Goal: Find specific page/section: Find specific page/section

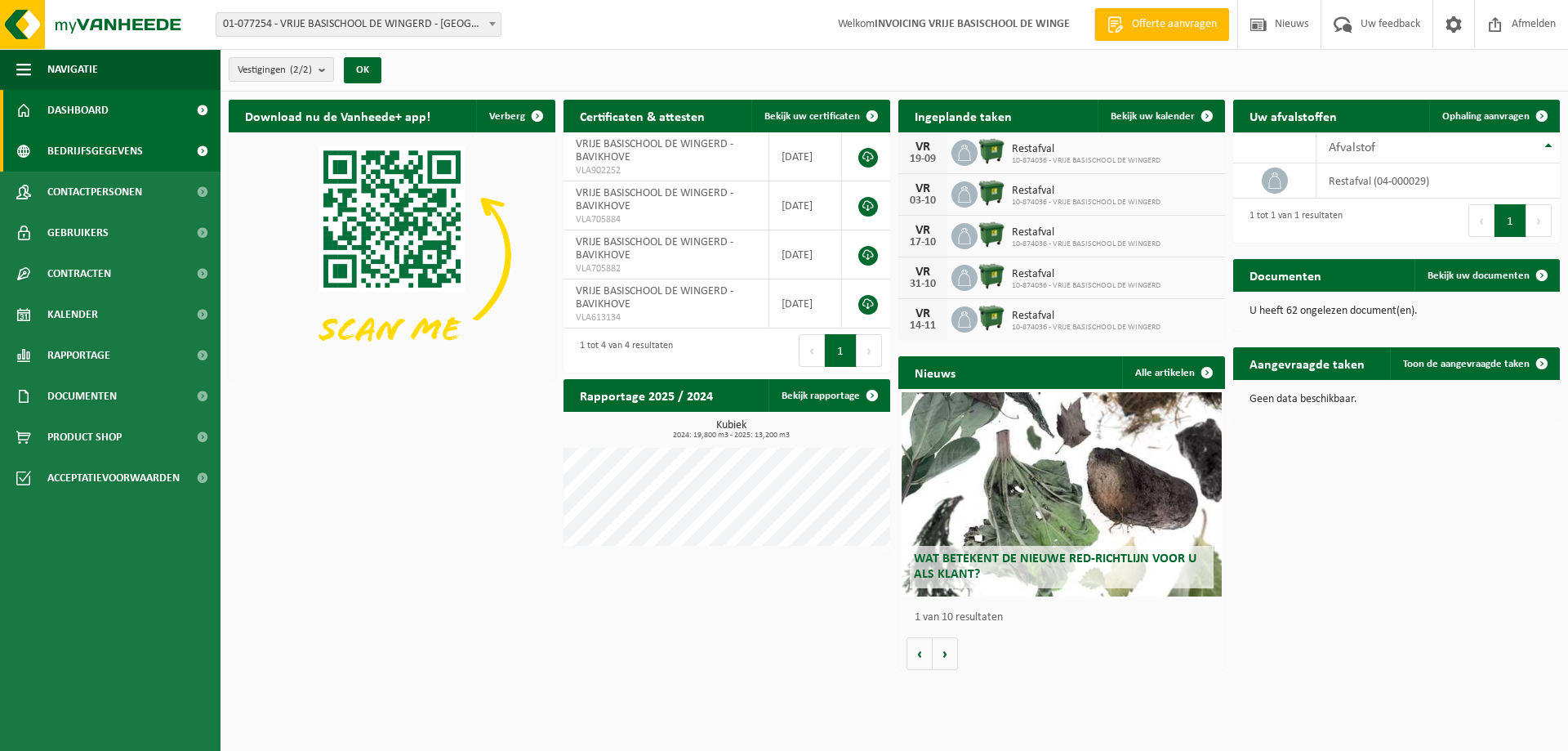
click at [144, 145] on link "Bedrijfsgegevens" at bounding box center [110, 152] width 221 height 41
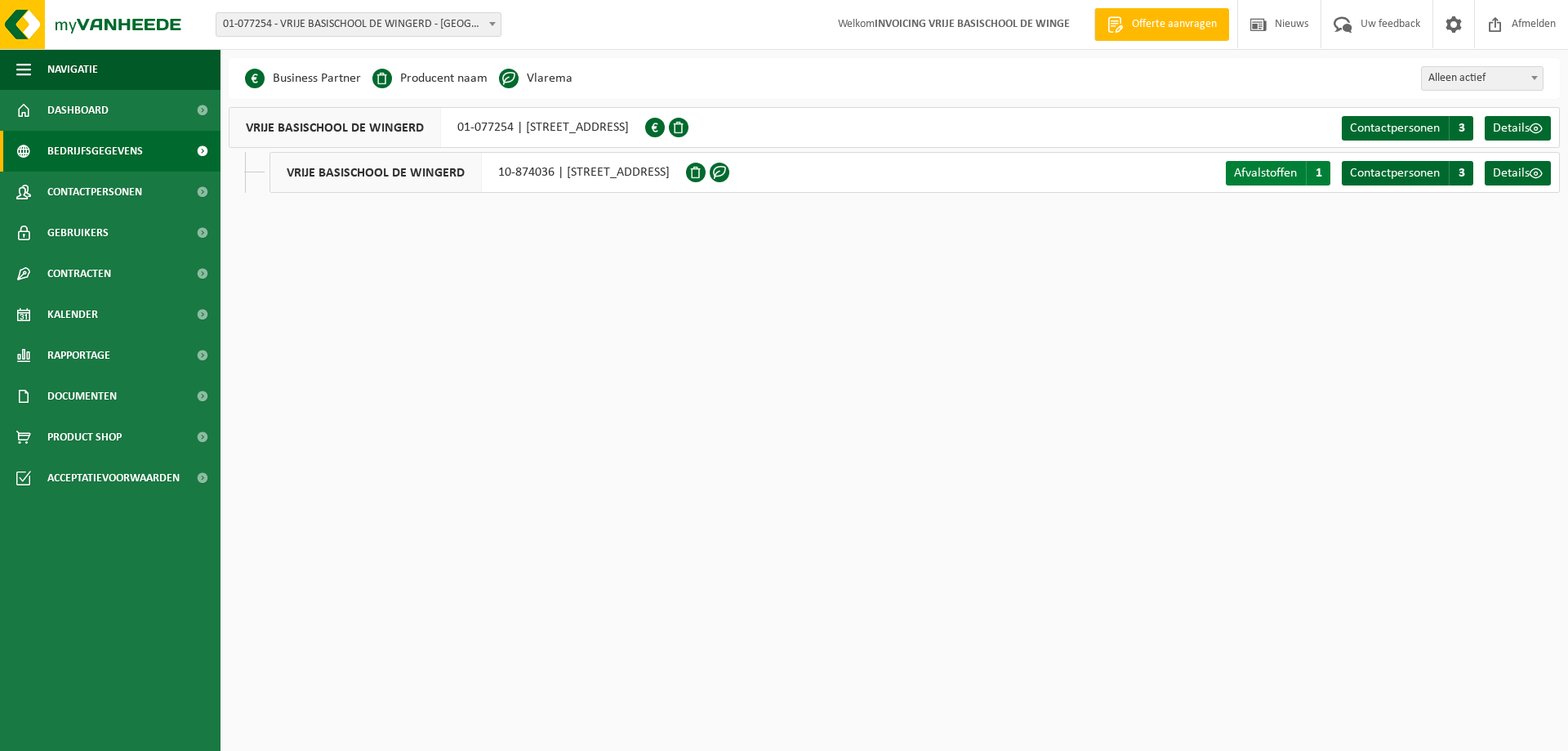
click at [1260, 172] on span "Afvalstoffen" at bounding box center [1266, 173] width 63 height 13
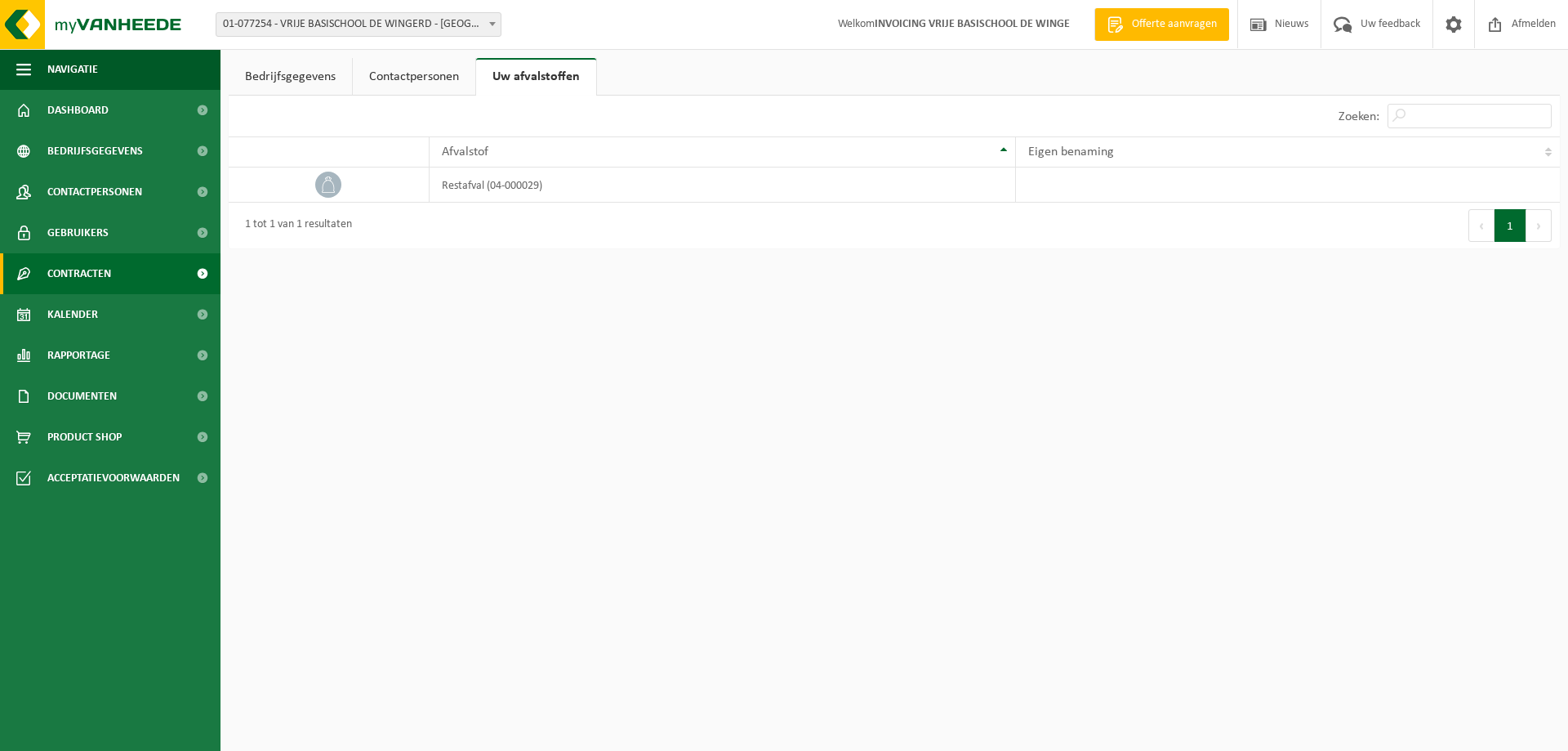
click at [100, 269] on span "Contracten" at bounding box center [79, 274] width 64 height 41
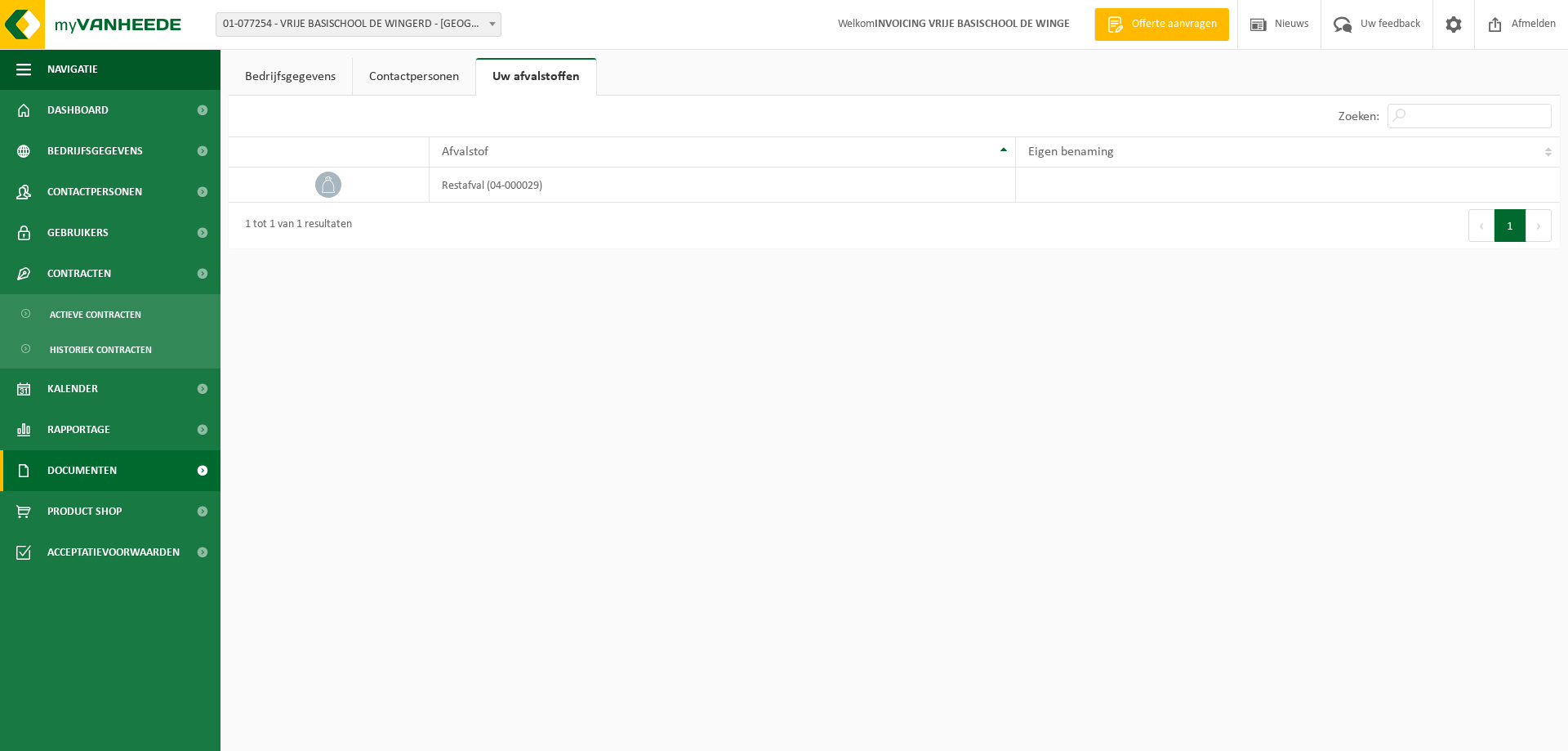
click at [78, 471] on span "Documenten" at bounding box center [82, 471] width 69 height 41
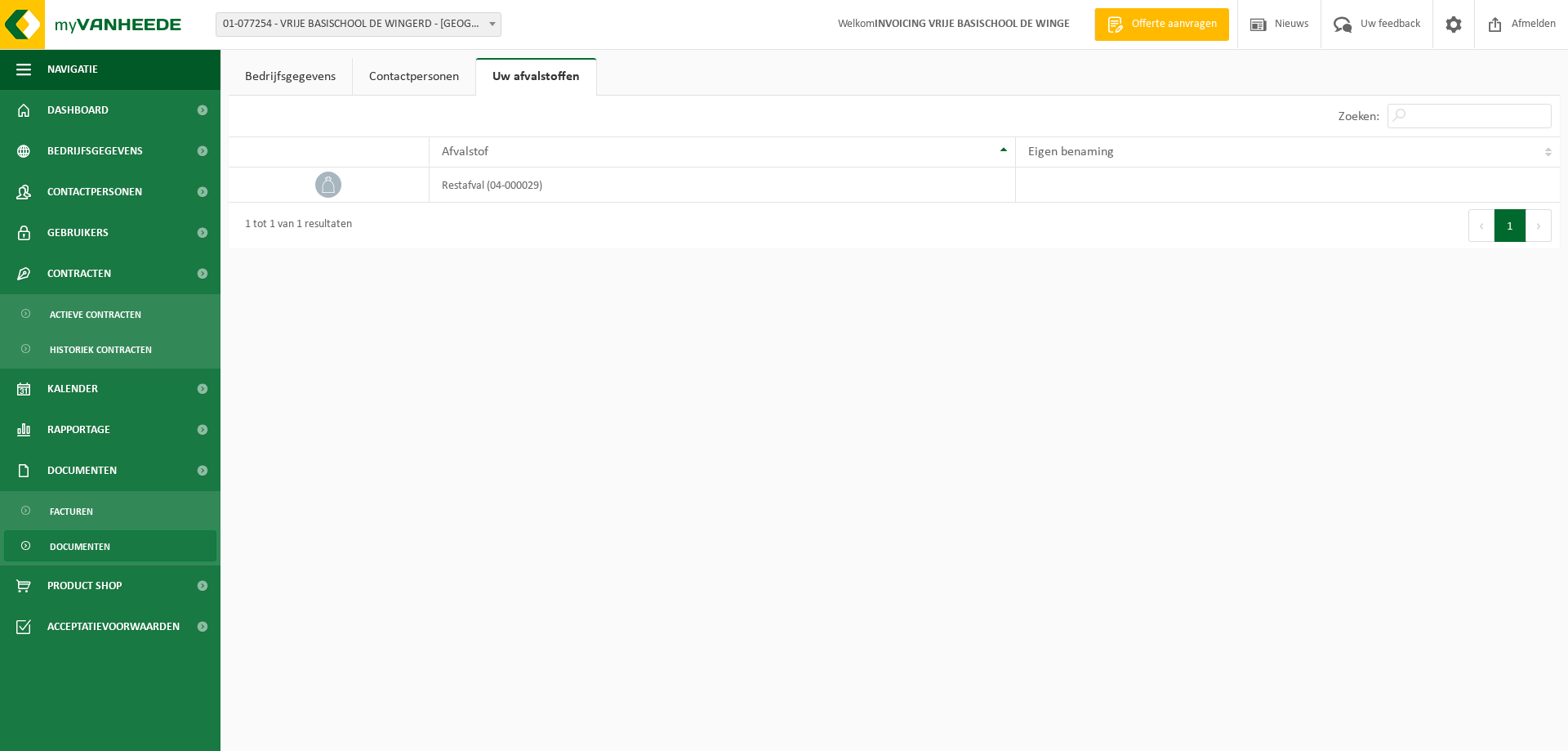
click at [87, 544] on span "Documenten" at bounding box center [80, 546] width 60 height 31
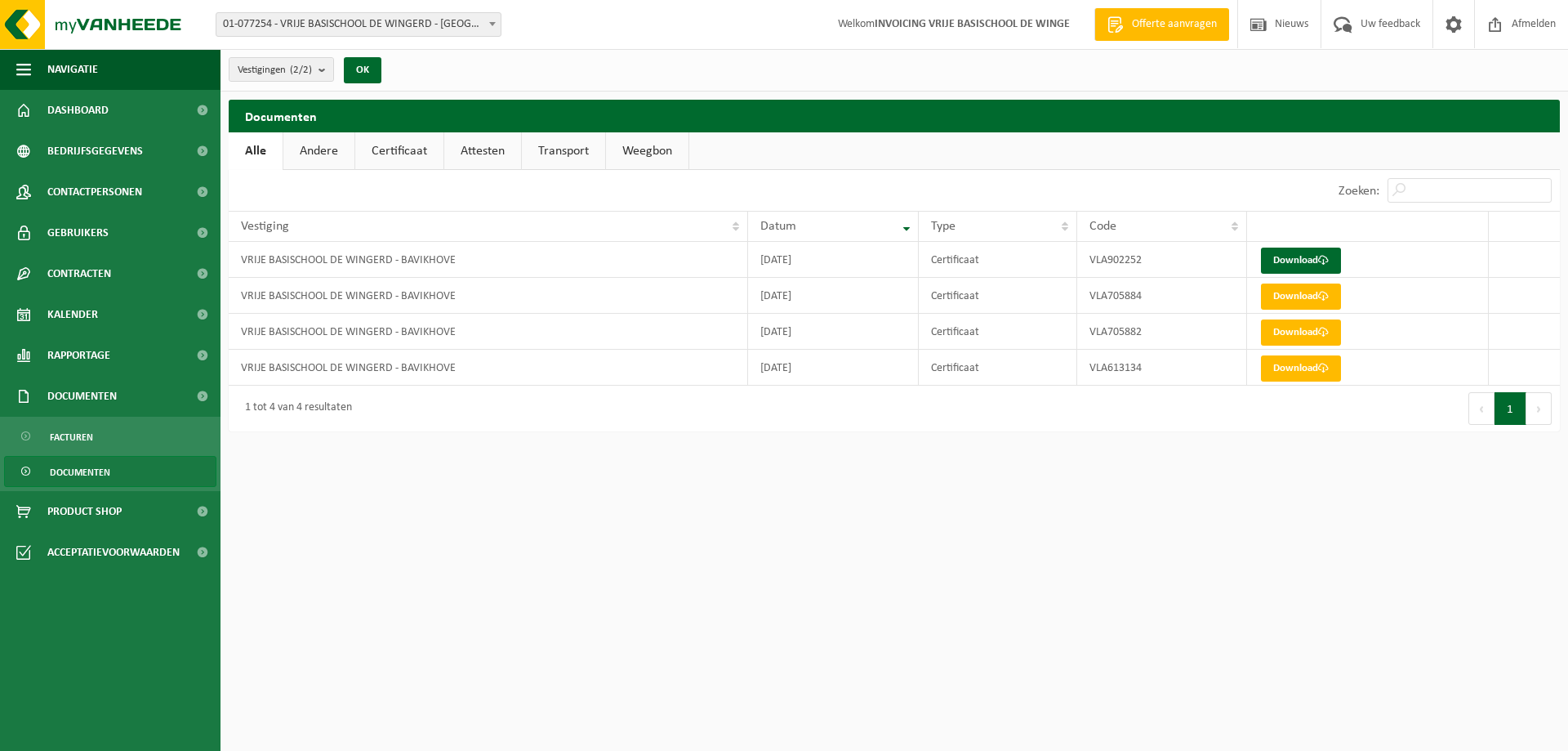
click at [666, 150] on link "Weegbon" at bounding box center [648, 152] width 83 height 38
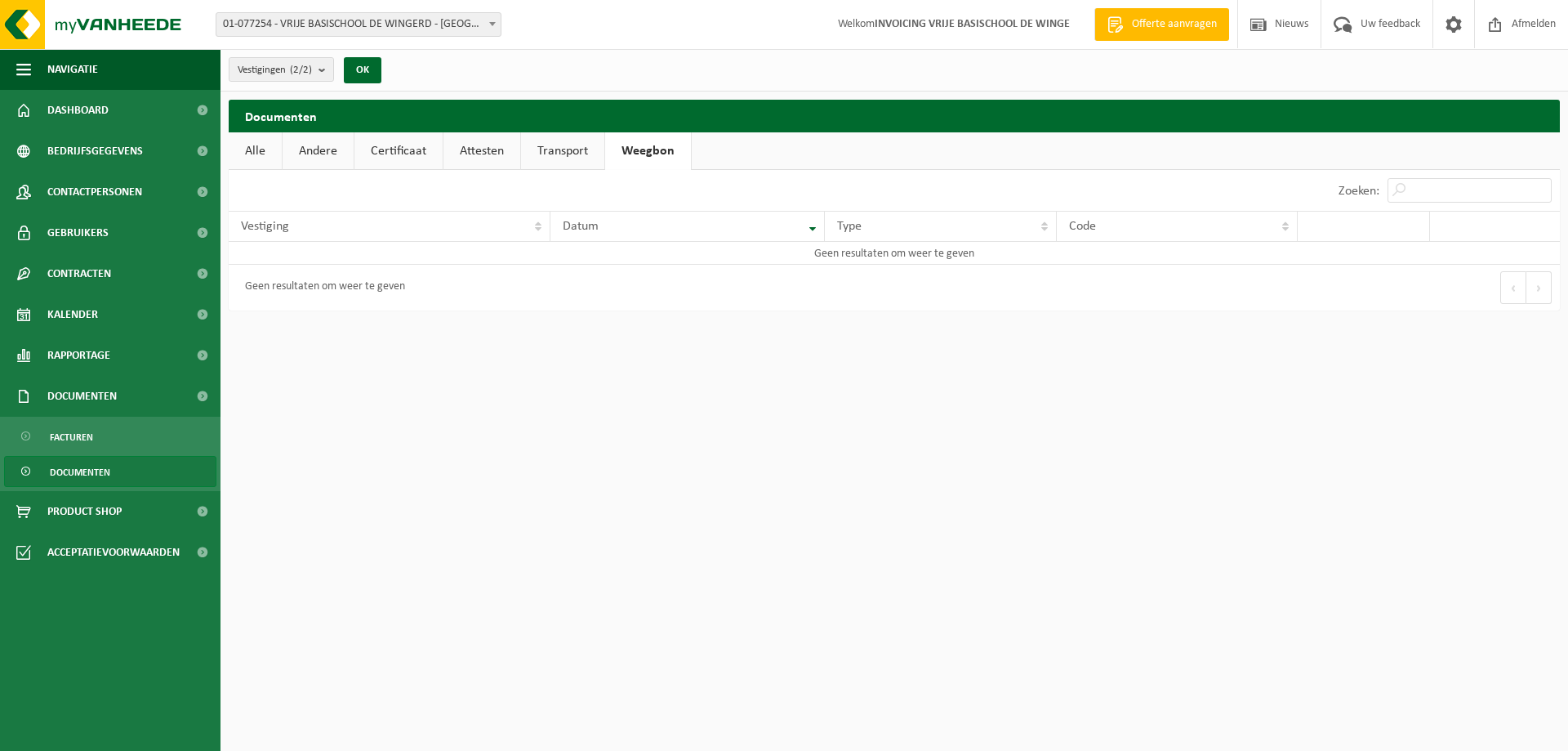
click at [581, 143] on link "Transport" at bounding box center [562, 152] width 83 height 38
click at [489, 143] on link "Attesten" at bounding box center [482, 152] width 77 height 38
click at [371, 148] on link "Certificaat" at bounding box center [398, 152] width 88 height 38
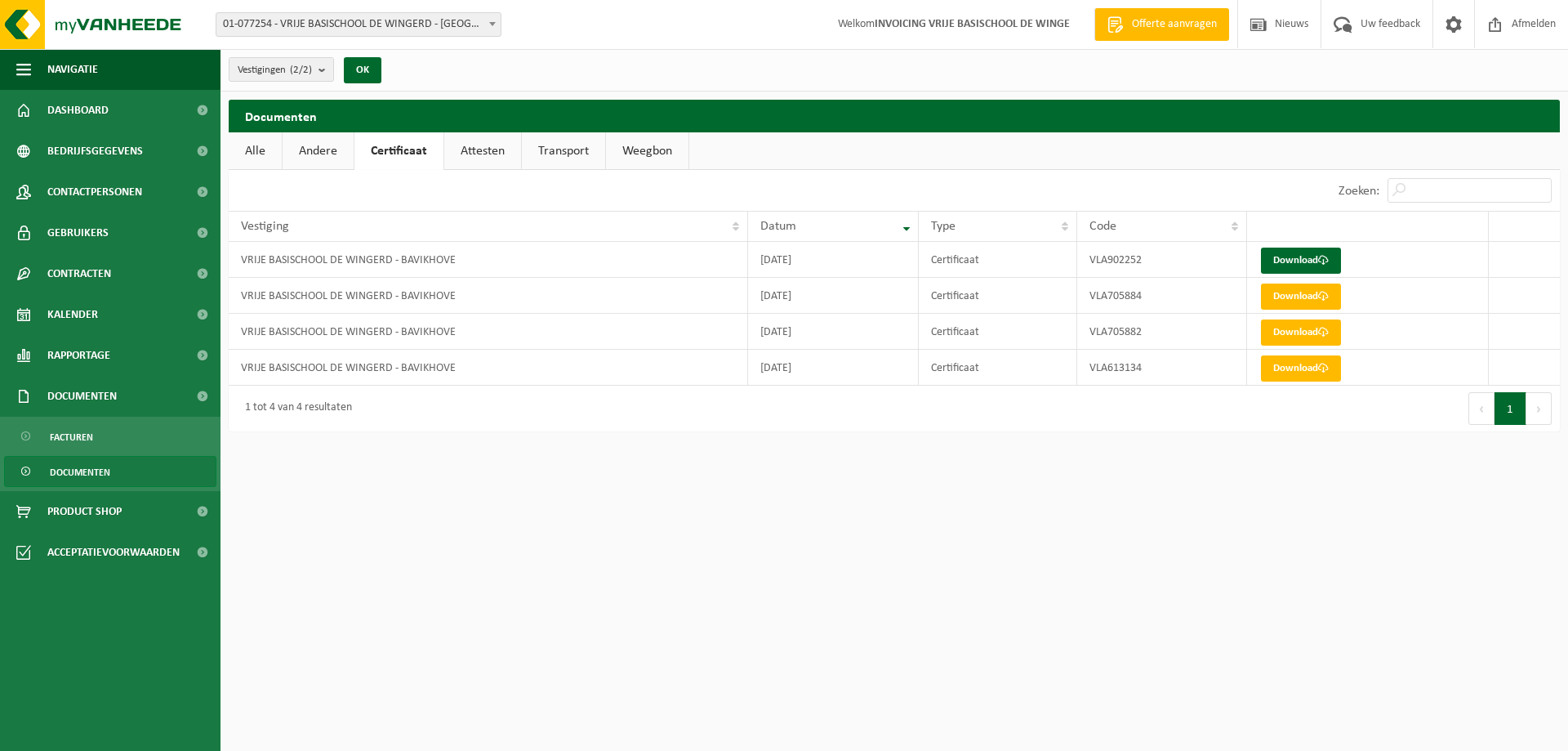
click at [329, 151] on link "Andere" at bounding box center [318, 152] width 71 height 38
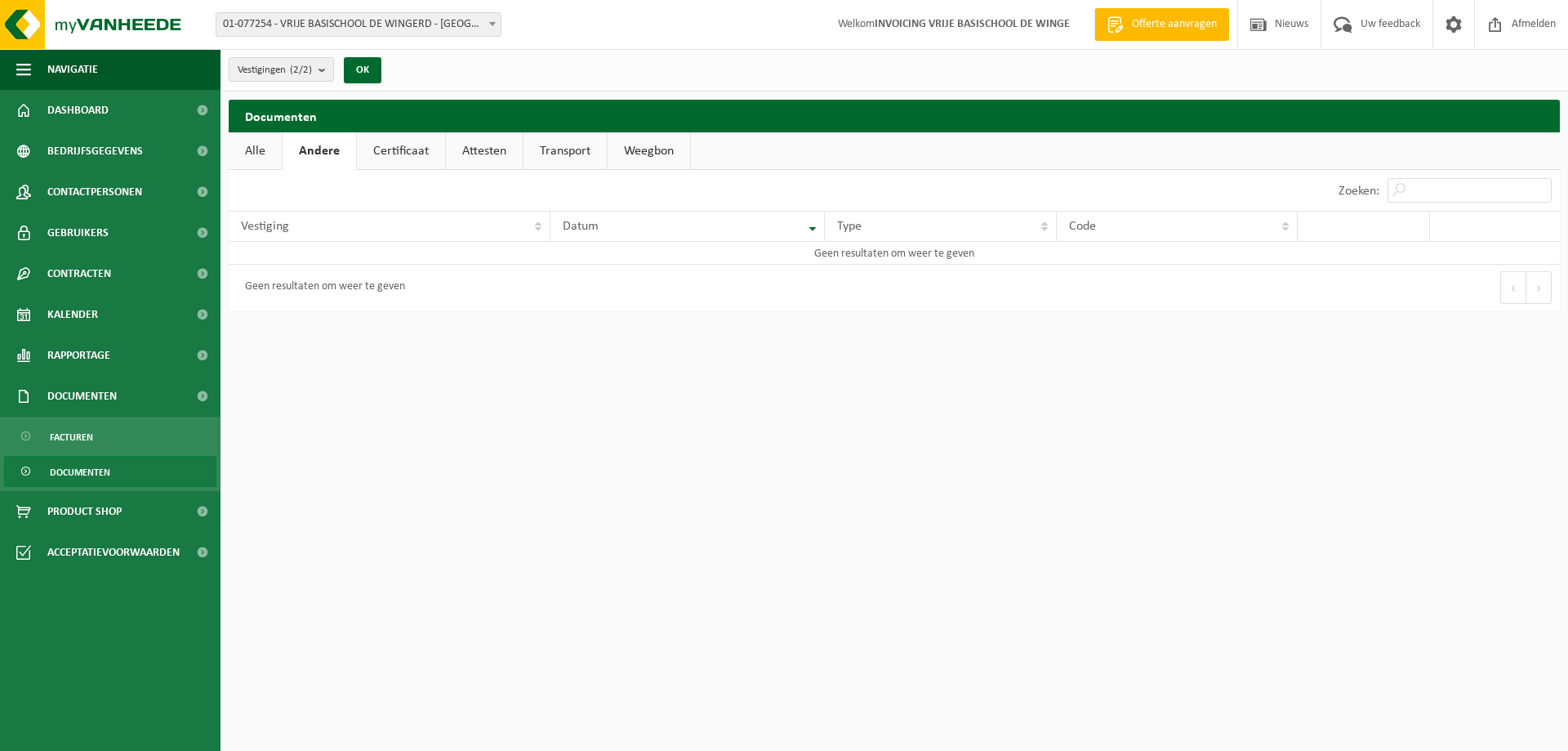
click at [250, 152] on link "Alle" at bounding box center [255, 152] width 53 height 38
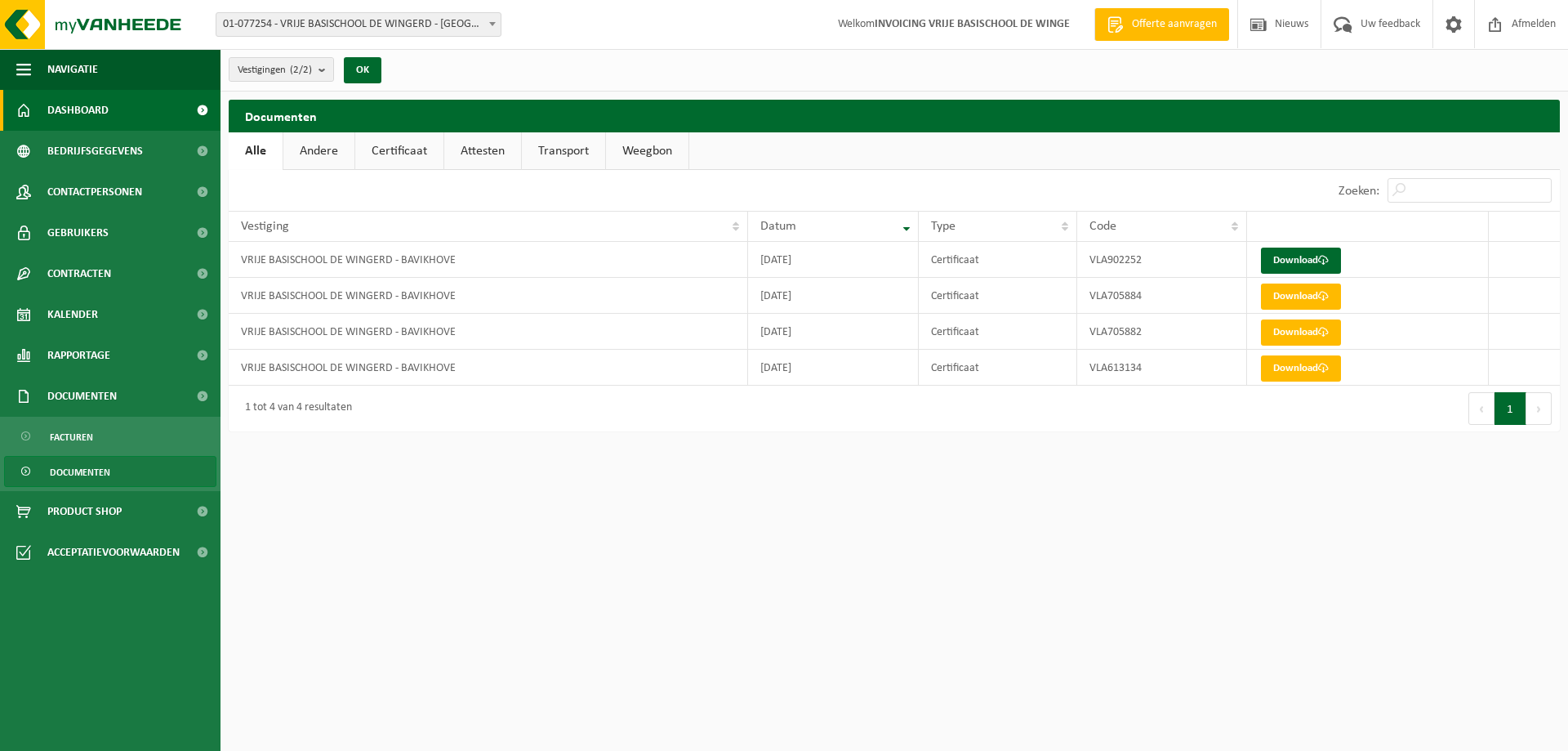
click at [83, 115] on span "Dashboard" at bounding box center [78, 110] width 61 height 41
